Goal: Transaction & Acquisition: Purchase product/service

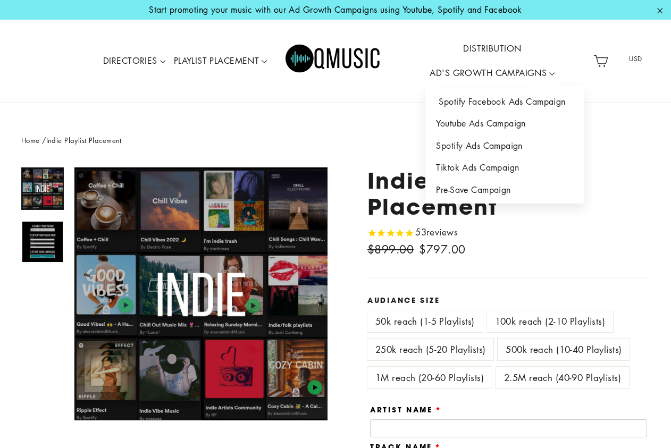
click at [463, 105] on link "Spotify Facebook Ads Campaign" at bounding box center [504, 102] width 158 height 22
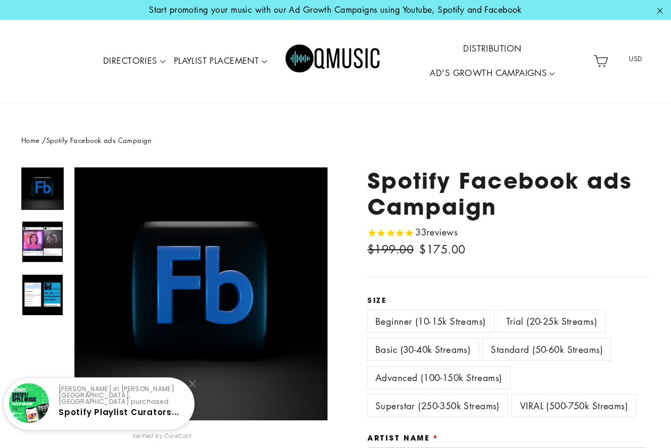
click at [492, 377] on label "Advanced (100-150k Streams)" at bounding box center [438, 378] width 142 height 22
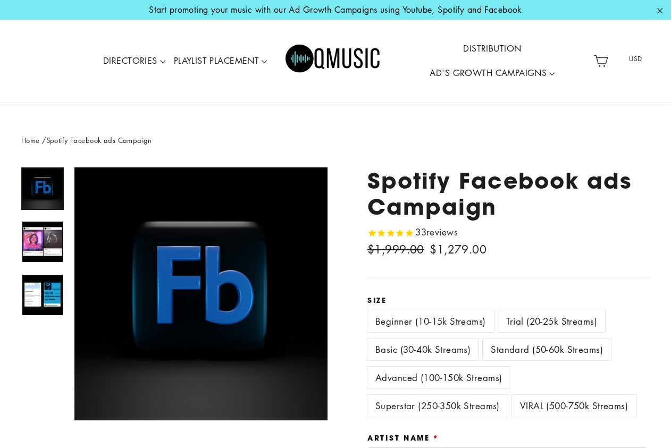
click at [537, 352] on label "Standard (50-60k Streams)" at bounding box center [546, 349] width 128 height 22
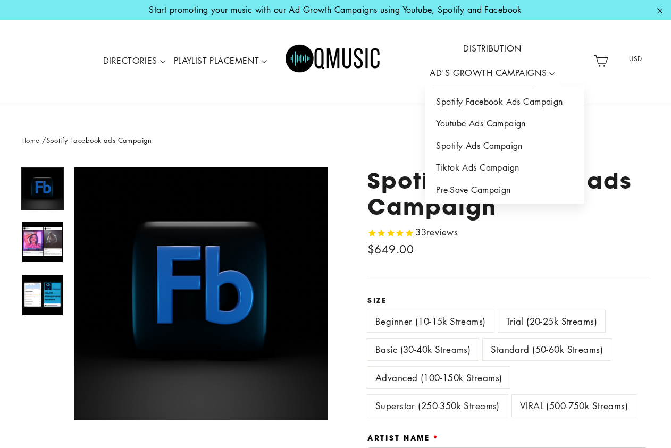
click at [478, 74] on link "AD'S GROWTH CAMPAIGNS" at bounding box center [491, 73] width 133 height 24
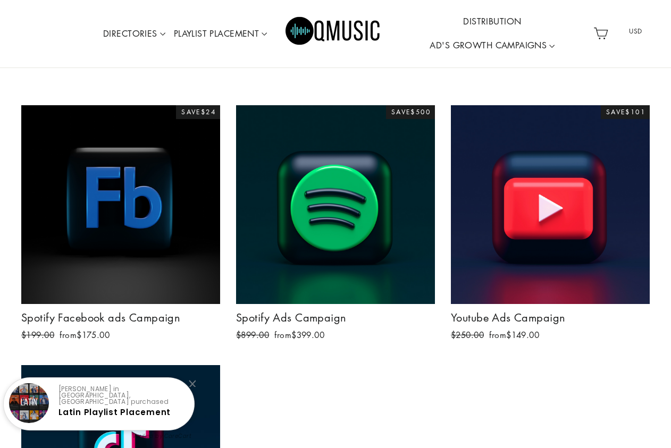
scroll to position [166, 0]
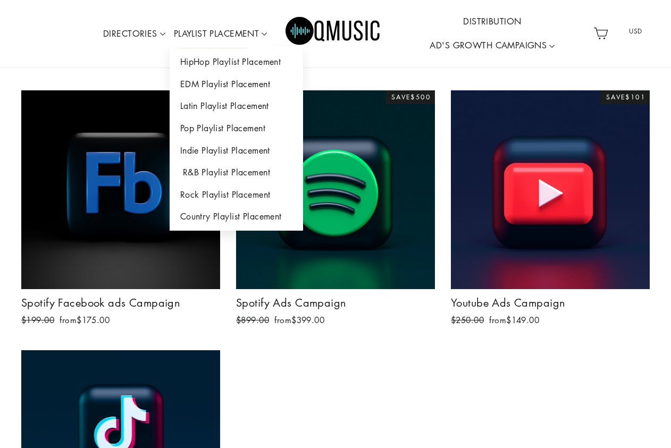
click at [225, 170] on link "R&B Playlist Placement" at bounding box center [235, 173] width 133 height 22
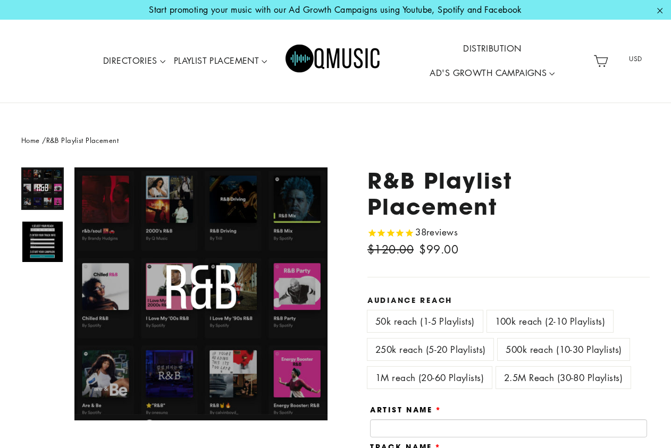
click at [513, 310] on label "100k reach (2-10 Playlists)" at bounding box center [550, 321] width 126 height 22
